Goal: Task Accomplishment & Management: Manage account settings

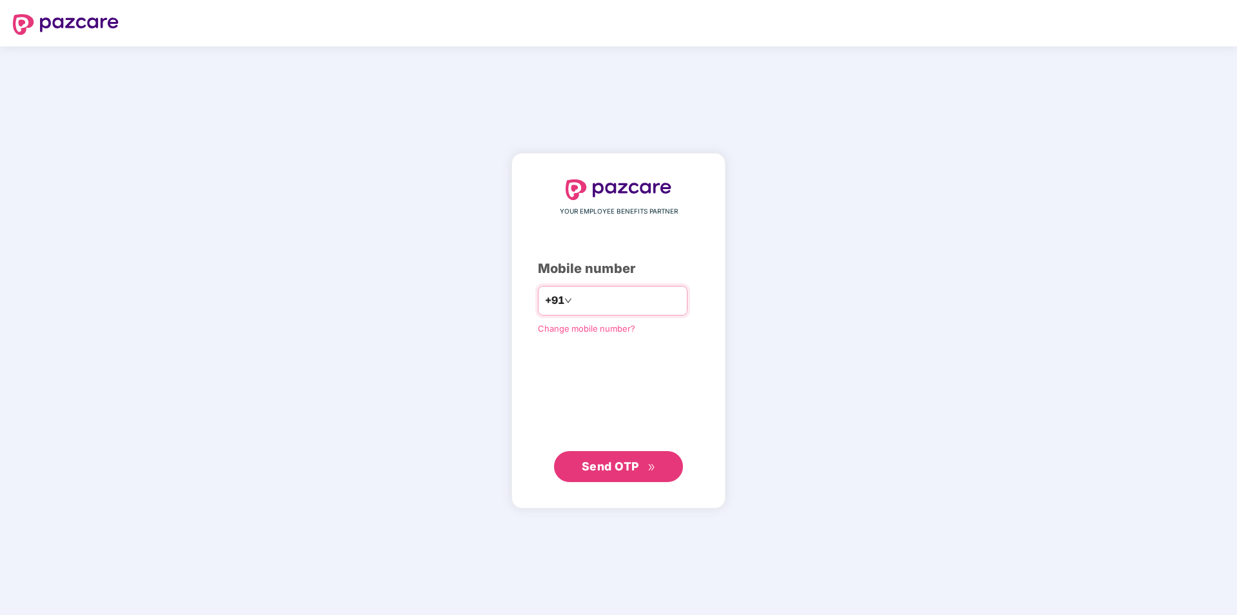
click at [615, 309] on input "number" at bounding box center [628, 300] width 106 height 21
type input "*"
type input "**********"
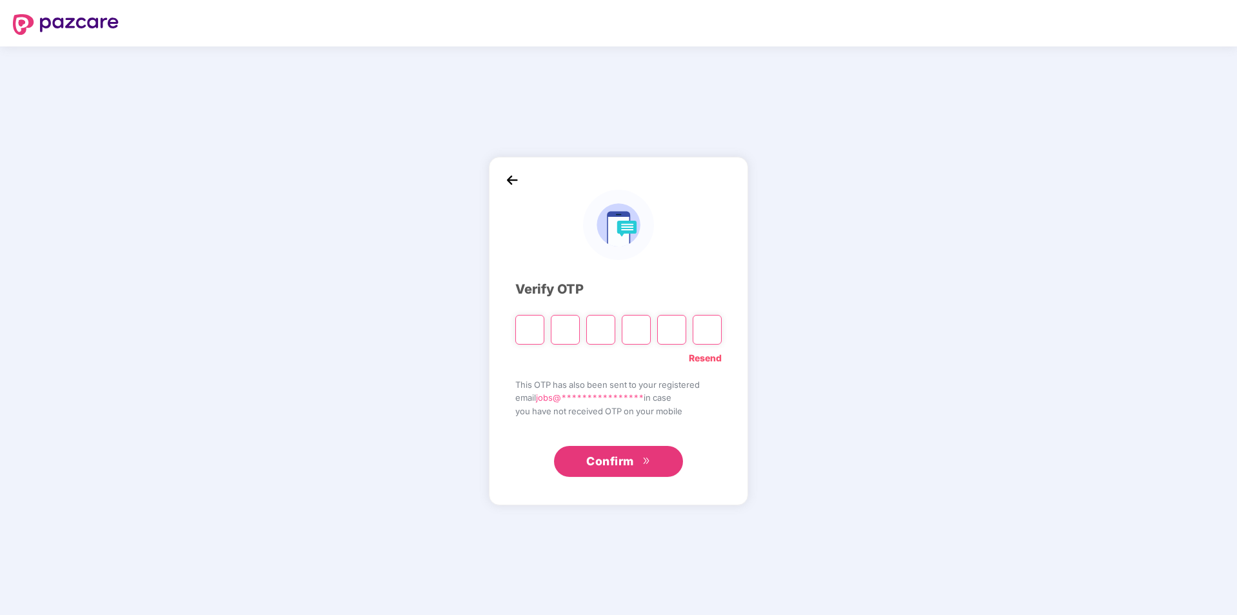
type input "*"
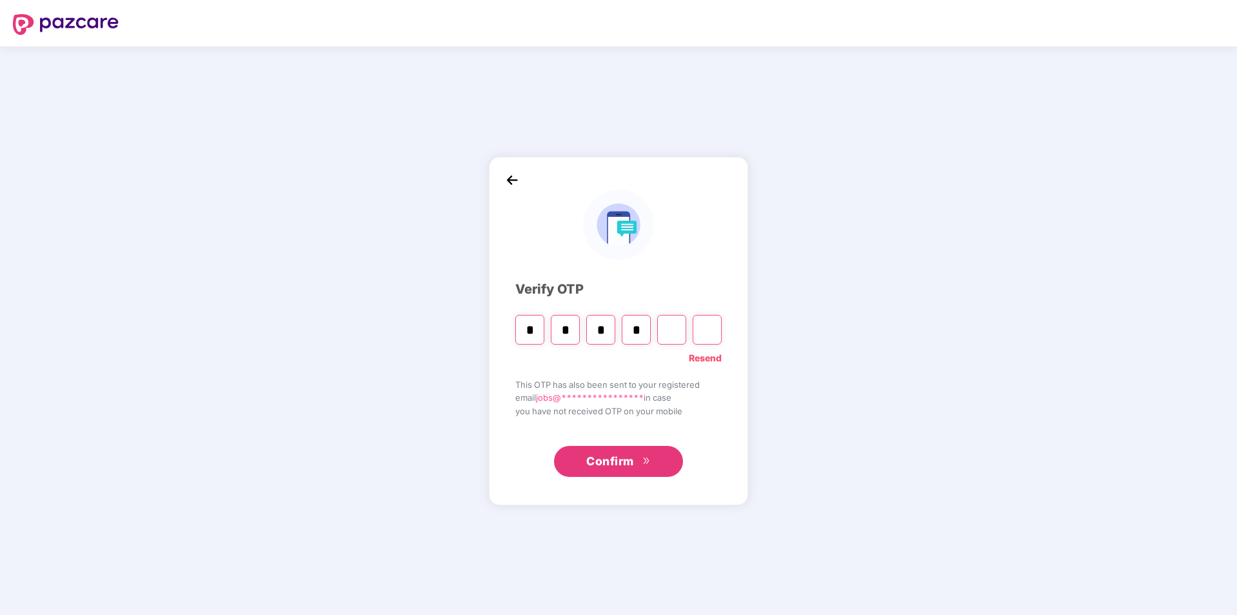
type input "*"
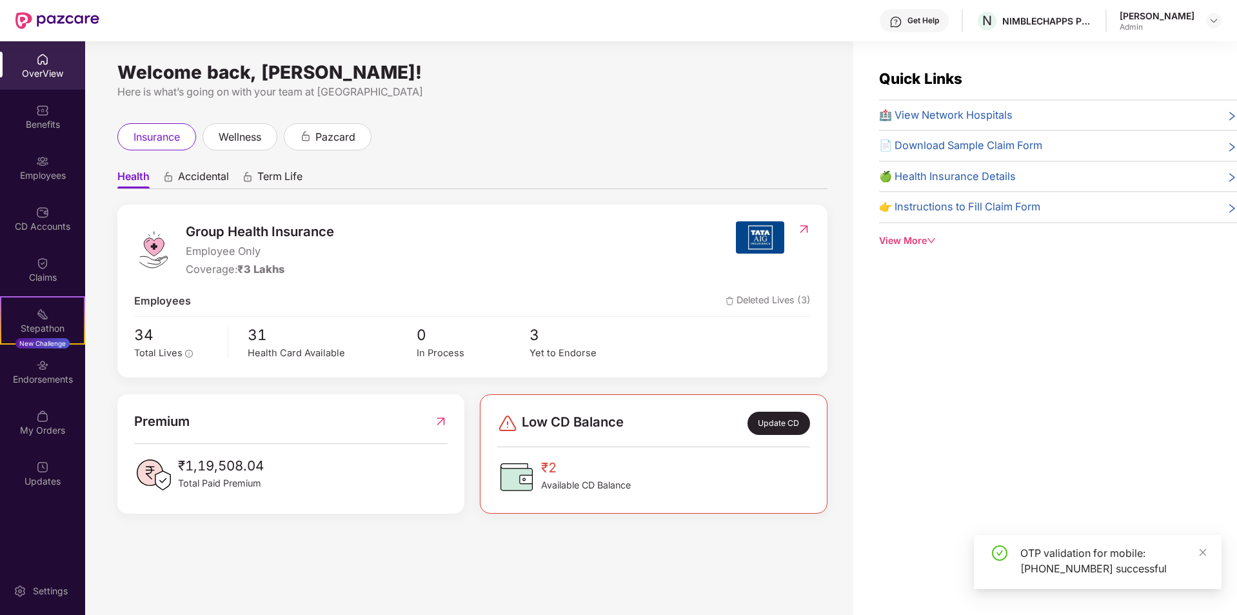
click at [1169, 26] on div "Admin" at bounding box center [1157, 27] width 75 height 10
click at [1213, 23] on img at bounding box center [1214, 20] width 10 height 10
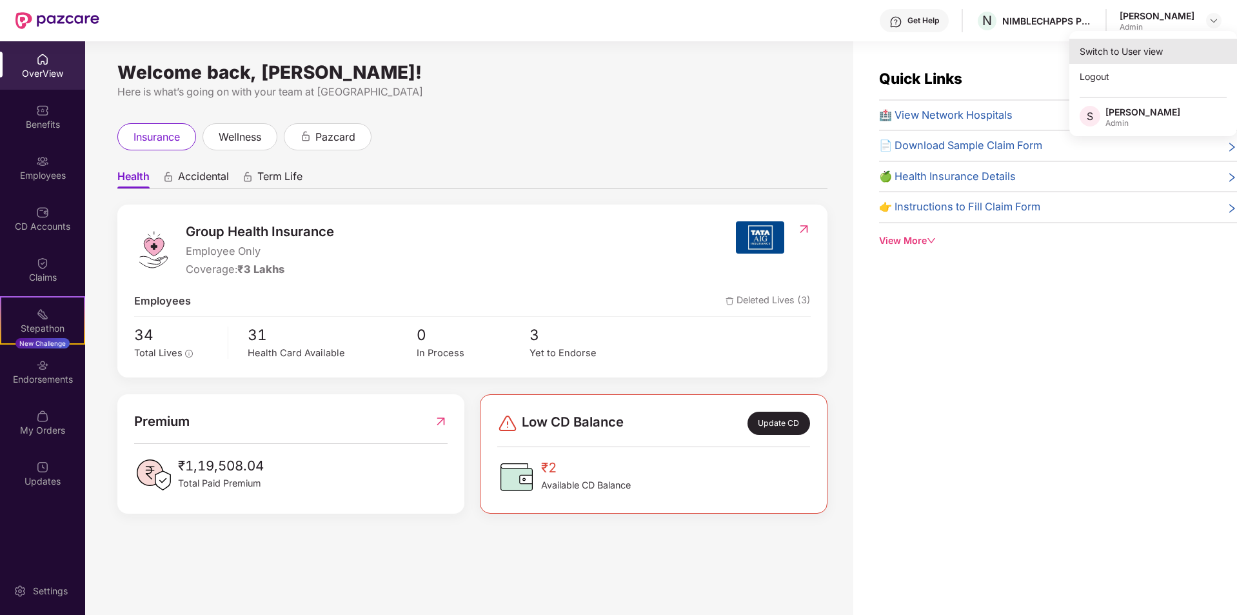
click at [1105, 48] on div "Switch to User view" at bounding box center [1153, 51] width 168 height 25
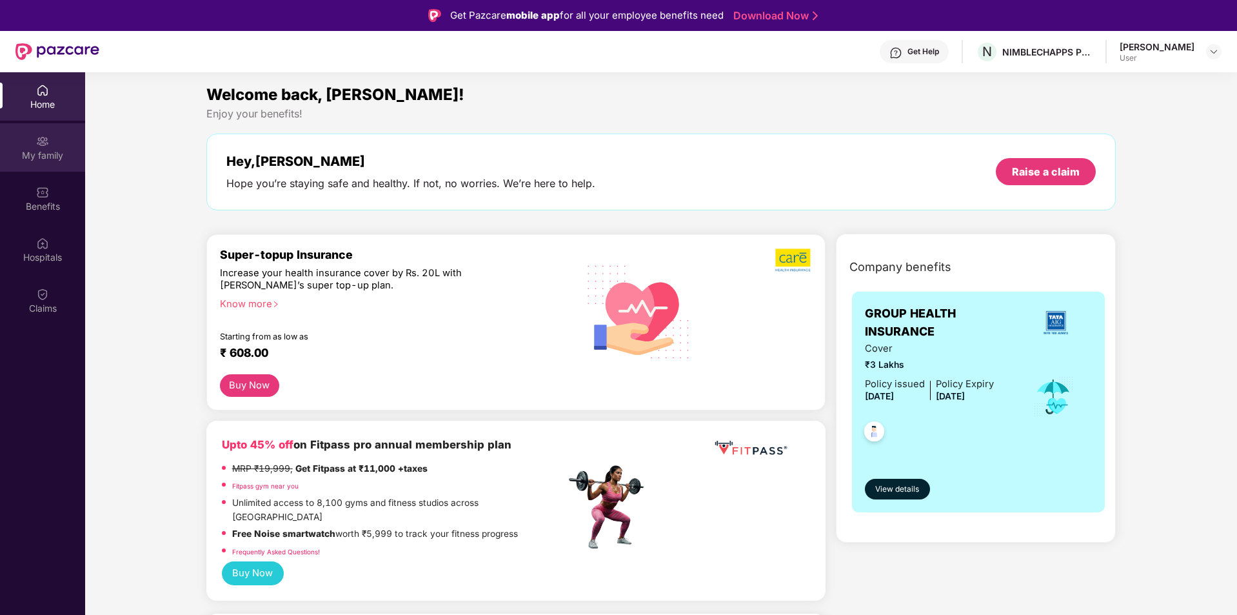
click at [66, 144] on div "My family" at bounding box center [42, 147] width 85 height 48
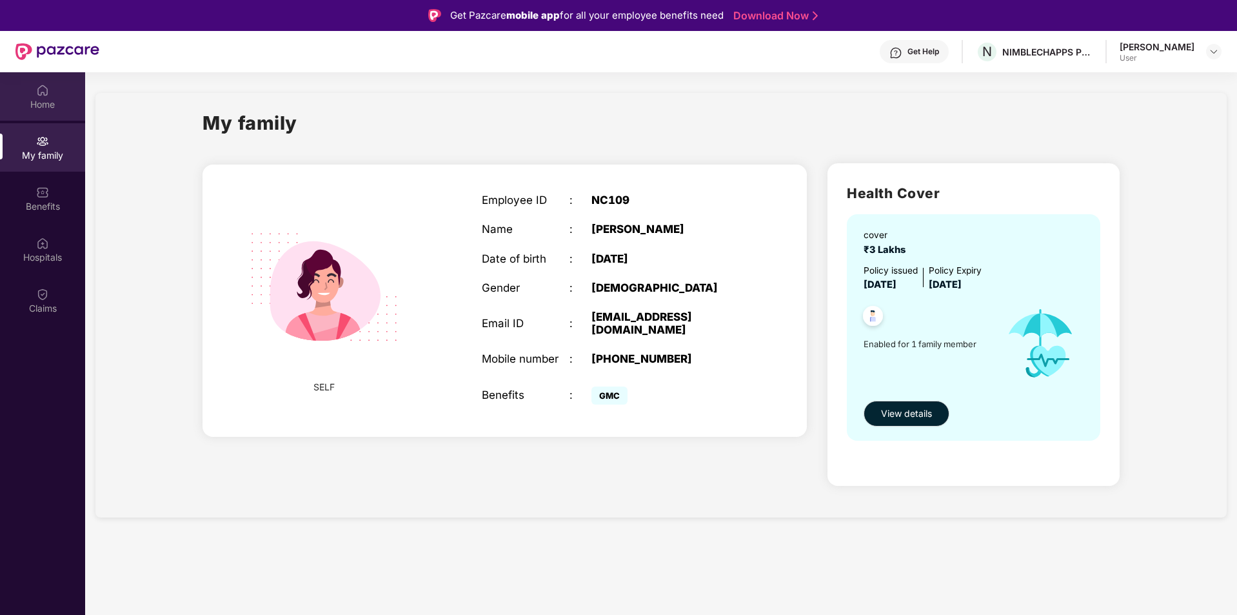
click at [43, 95] on img at bounding box center [42, 90] width 13 height 13
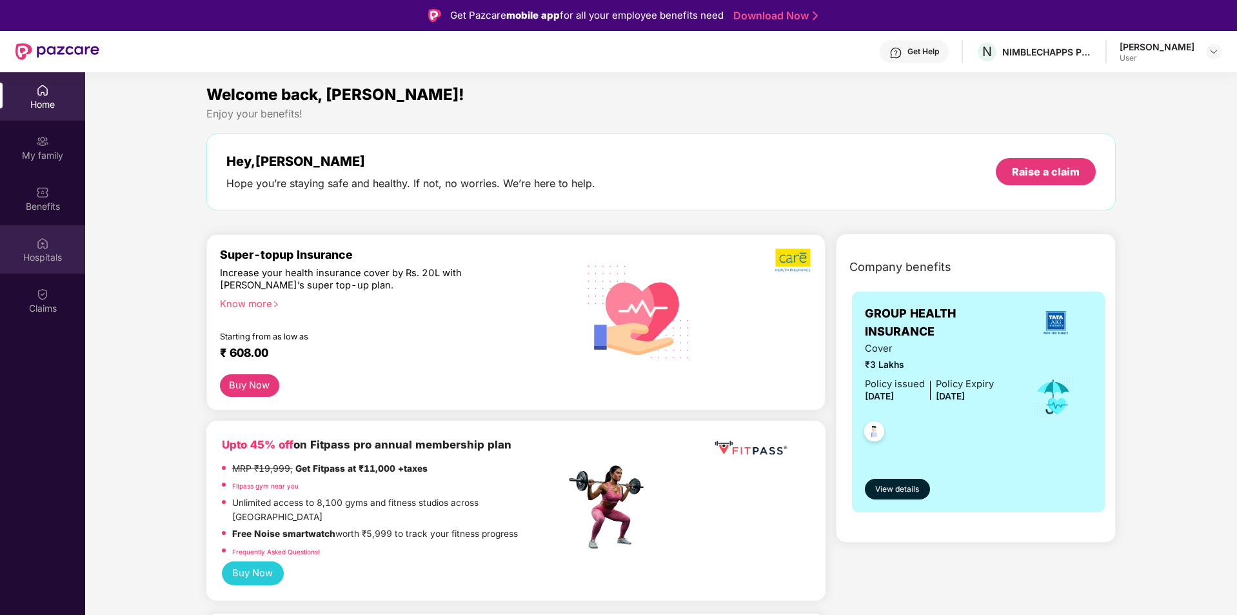
click at [61, 248] on div "Hospitals" at bounding box center [42, 249] width 85 height 48
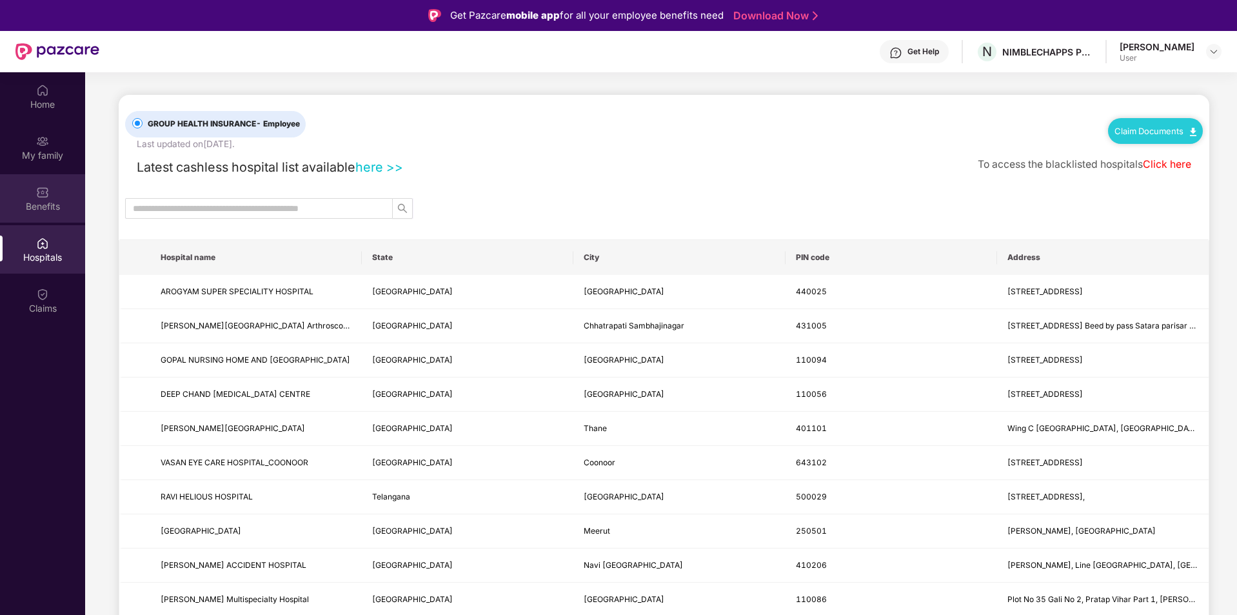
click at [58, 179] on div "Benefits" at bounding box center [42, 198] width 85 height 48
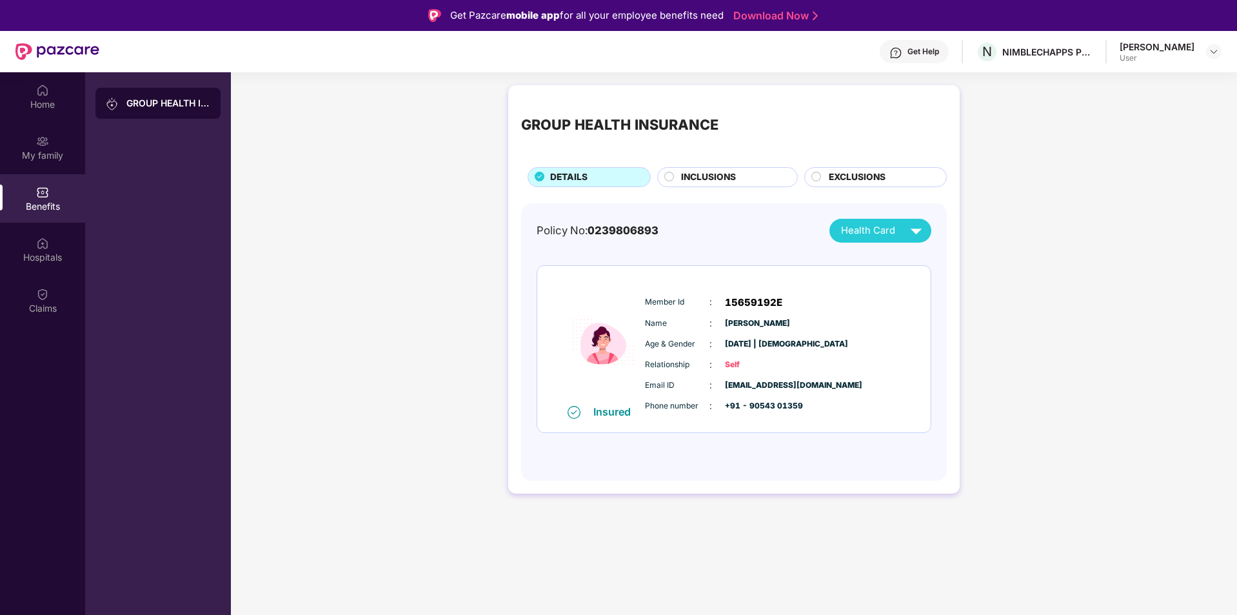
click at [1178, 26] on div "Get Pazcare mobile app for all your employee benefits need Download Now" at bounding box center [618, 15] width 1237 height 31
click at [1222, 56] on header "Get Help N NIMBLECHAPPS PRIVATE LIMITED [PERSON_NAME] User" at bounding box center [618, 51] width 1237 height 41
click at [1213, 54] on img at bounding box center [1214, 51] width 10 height 10
click at [1154, 83] on div "Switch to admin view" at bounding box center [1153, 82] width 168 height 25
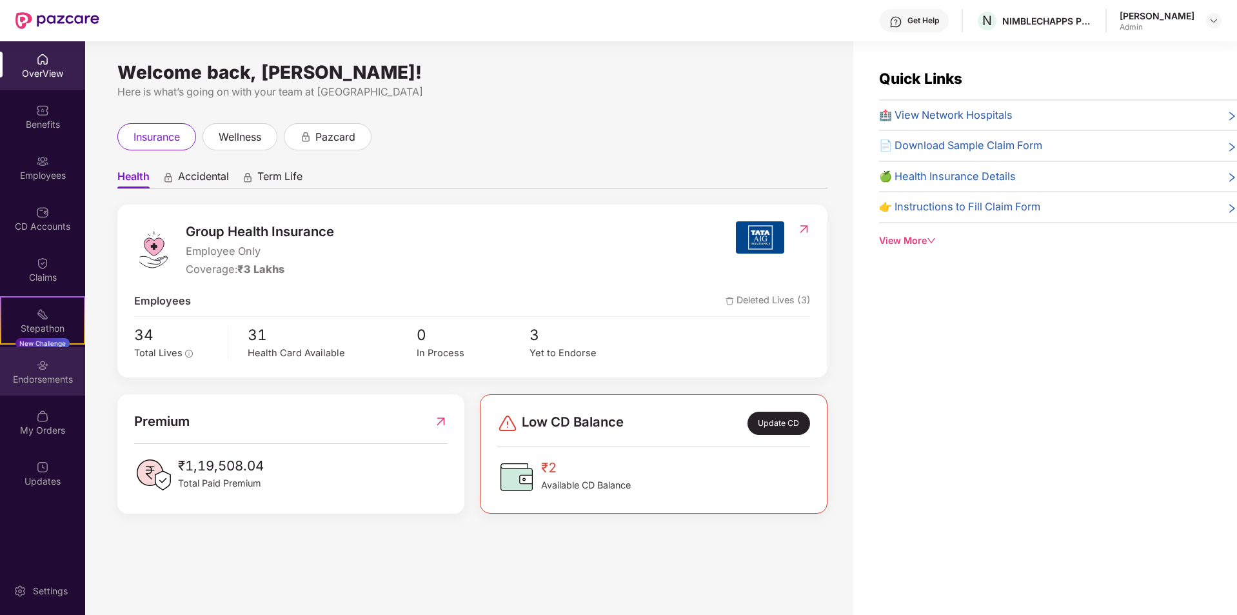
click at [15, 373] on div "Endorsements" at bounding box center [42, 379] width 85 height 13
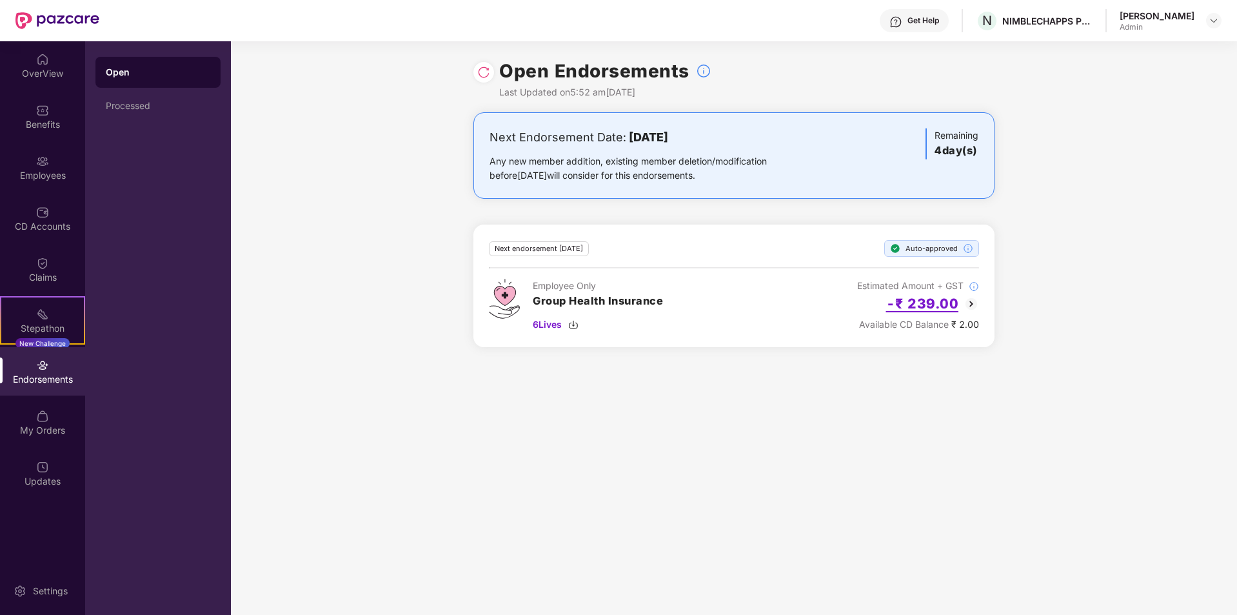
click at [915, 306] on h2 "-₹ 239.00" at bounding box center [922, 303] width 73 height 21
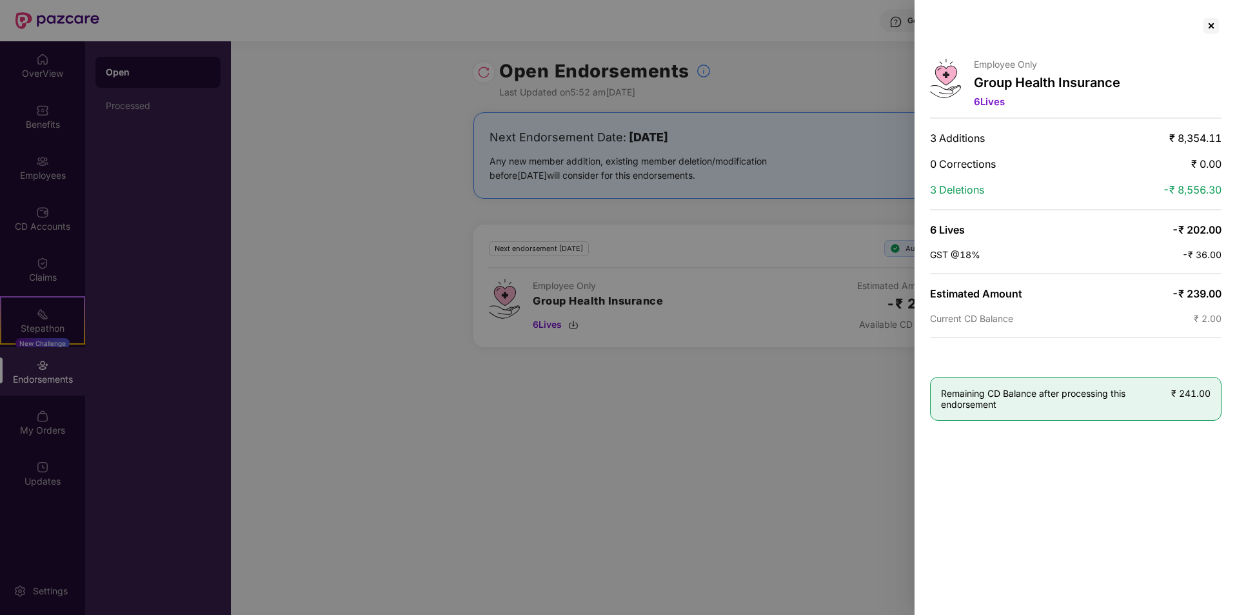
click at [335, 243] on div at bounding box center [618, 307] width 1237 height 615
click at [48, 86] on div at bounding box center [618, 307] width 1237 height 615
click at [150, 101] on div at bounding box center [618, 307] width 1237 height 615
click at [1216, 24] on div at bounding box center [1211, 25] width 21 height 21
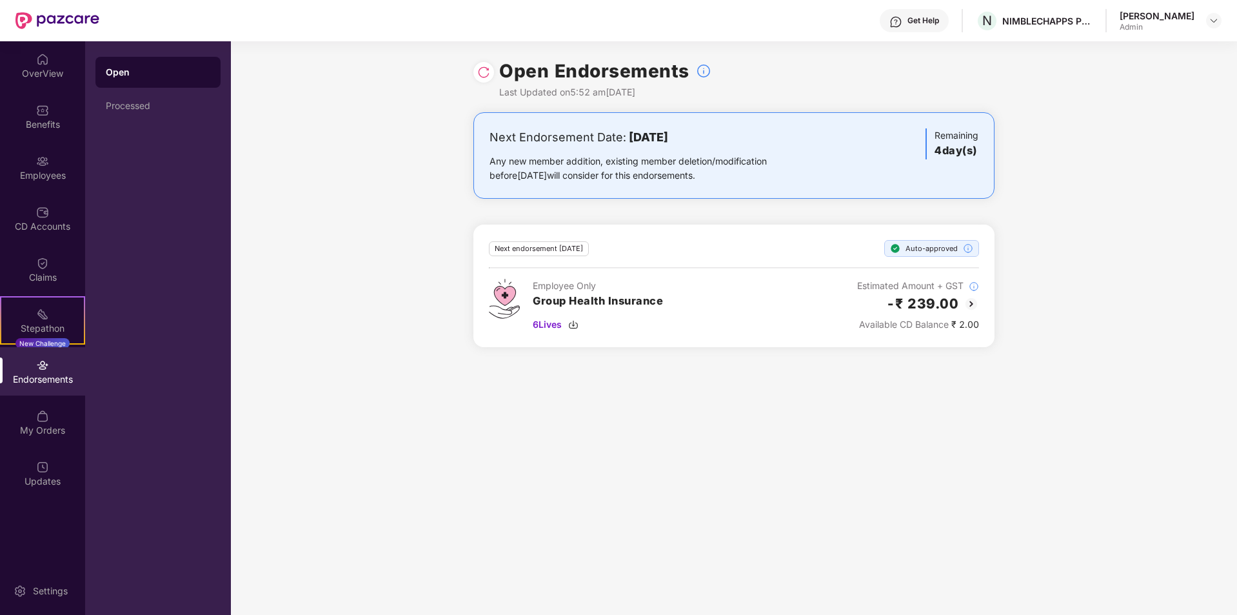
click at [493, 73] on div at bounding box center [483, 72] width 21 height 21
click at [479, 74] on img at bounding box center [483, 72] width 13 height 13
